Goal: Task Accomplishment & Management: Use online tool/utility

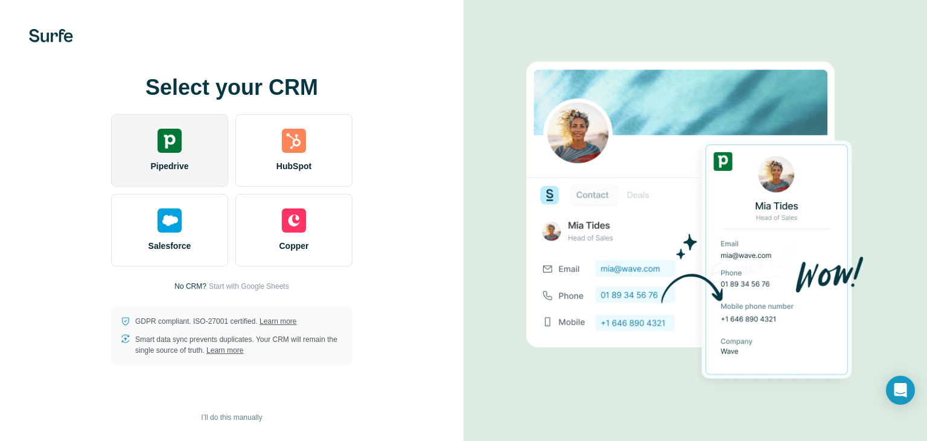
click at [173, 177] on div "Pipedrive" at bounding box center [169, 150] width 117 height 72
click at [173, 168] on span "Pipedrive" at bounding box center [169, 166] width 38 height 12
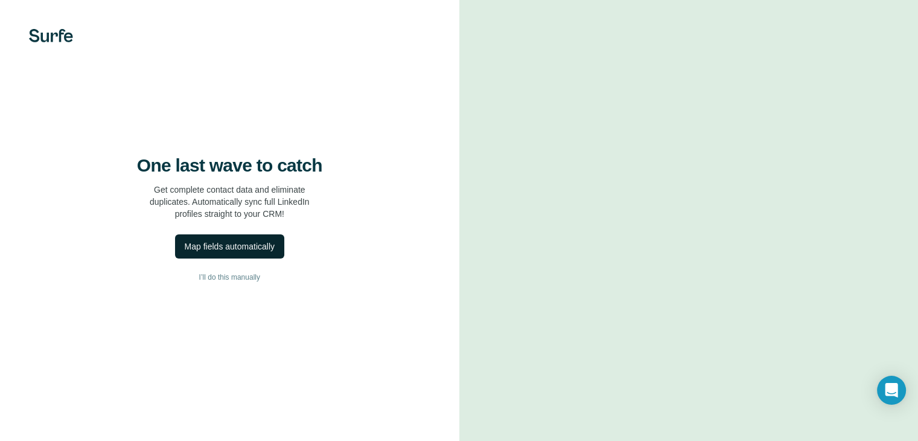
click at [241, 252] on div "Map fields automatically" at bounding box center [230, 246] width 90 height 12
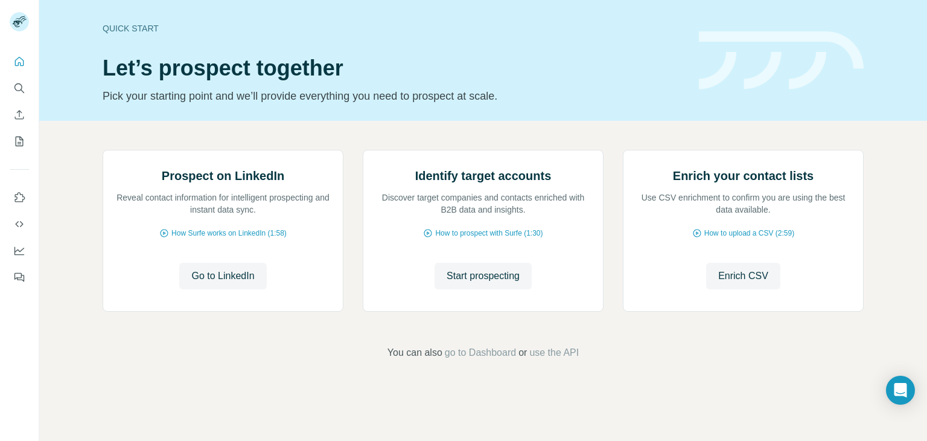
scroll to position [81, 0]
click at [221, 283] on span "Go to LinkedIn" at bounding box center [222, 276] width 63 height 14
click at [737, 283] on span "Enrich CSV" at bounding box center [743, 276] width 50 height 14
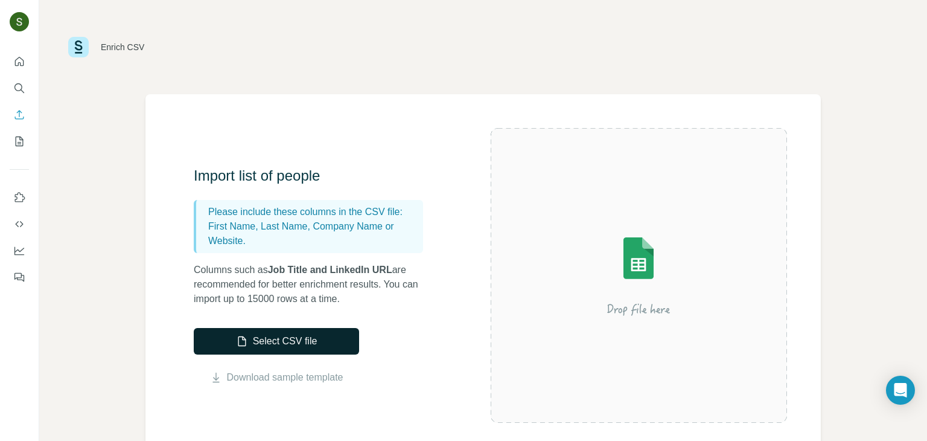
click at [287, 339] on button "Select CSV file" at bounding box center [276, 341] width 165 height 27
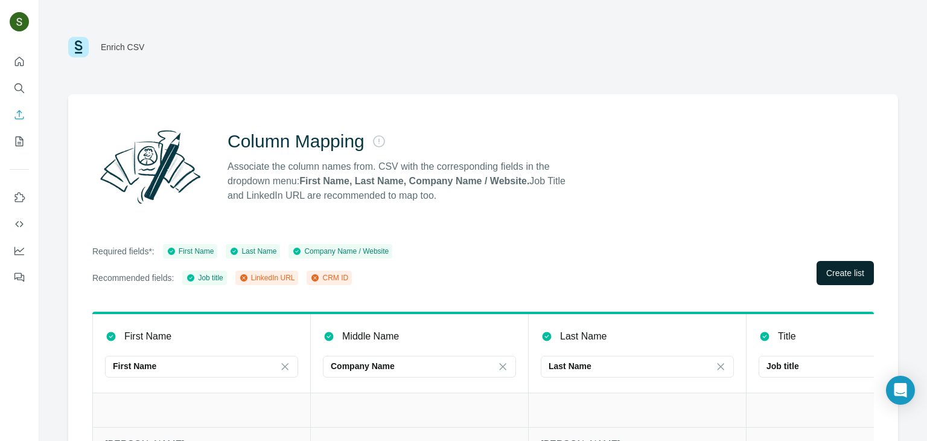
click at [838, 276] on span "Create list" at bounding box center [845, 273] width 38 height 12
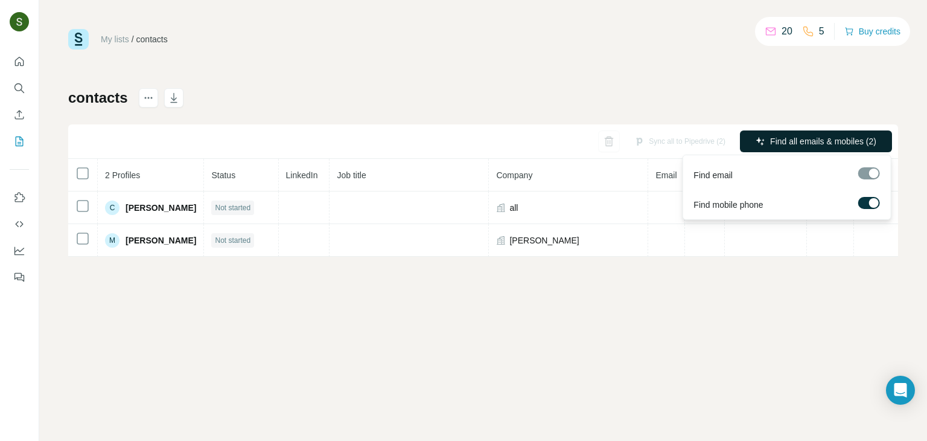
click at [829, 149] on button "Find all emails & mobiles (2)" at bounding box center [816, 141] width 152 height 22
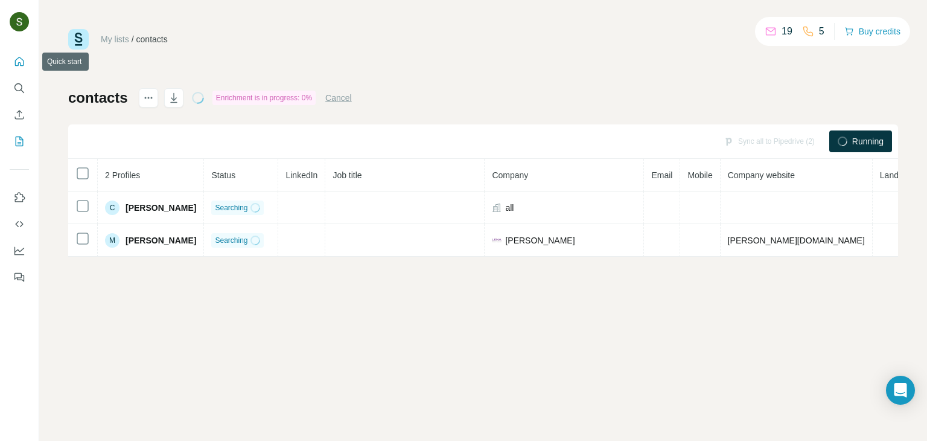
click at [23, 60] on icon "Quick start" at bounding box center [19, 61] width 9 height 9
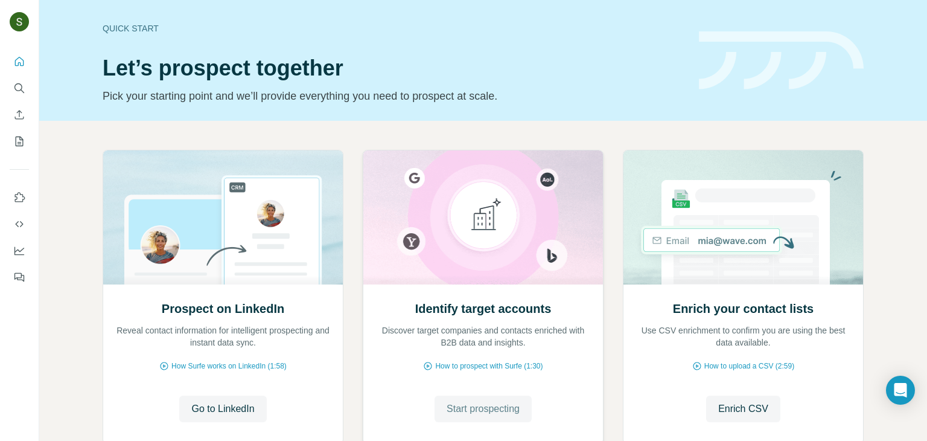
click at [503, 411] on span "Start prospecting" at bounding box center [483, 408] width 73 height 14
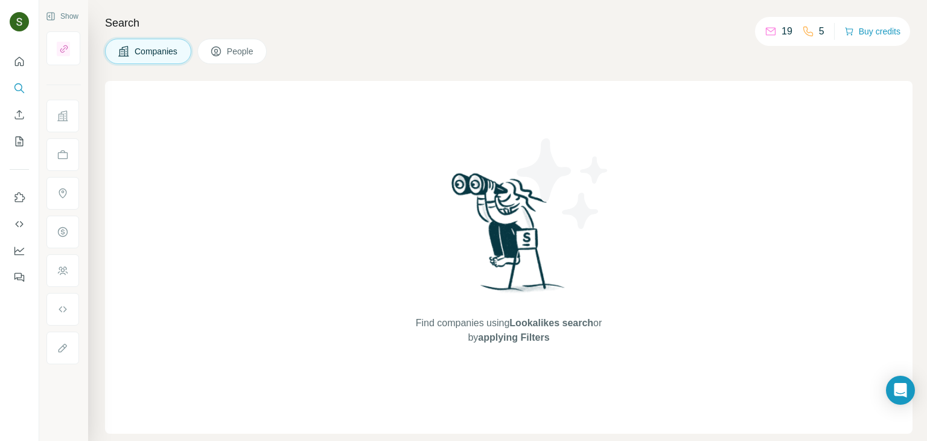
click at [164, 51] on span "Companies" at bounding box center [157, 51] width 44 height 12
click at [229, 53] on span "People" at bounding box center [241, 51] width 28 height 12
